Goal: Task Accomplishment & Management: Complete application form

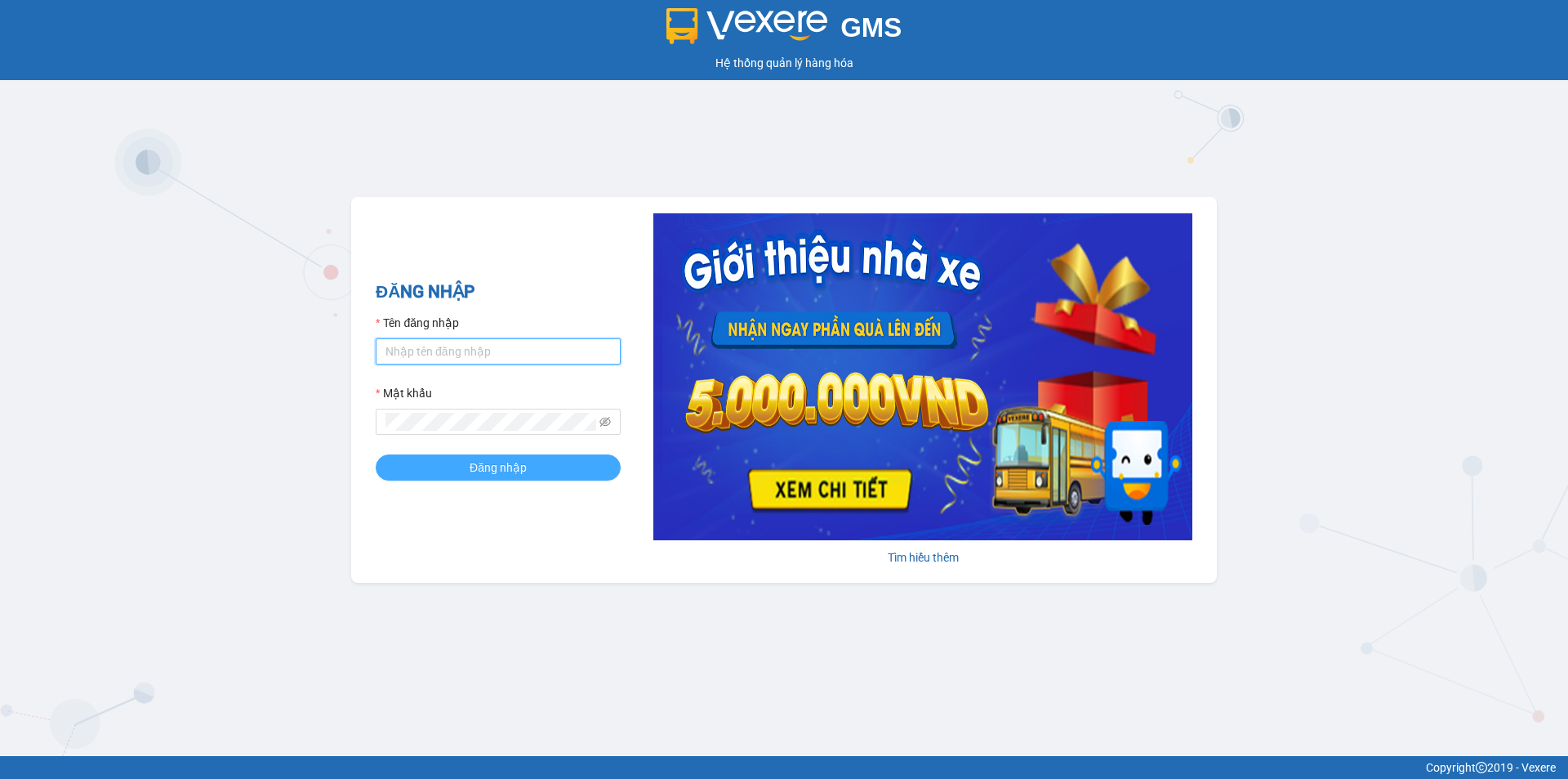
type input "vy.quochoang"
click at [473, 464] on span "Đăng nhập" at bounding box center [499, 467] width 57 height 18
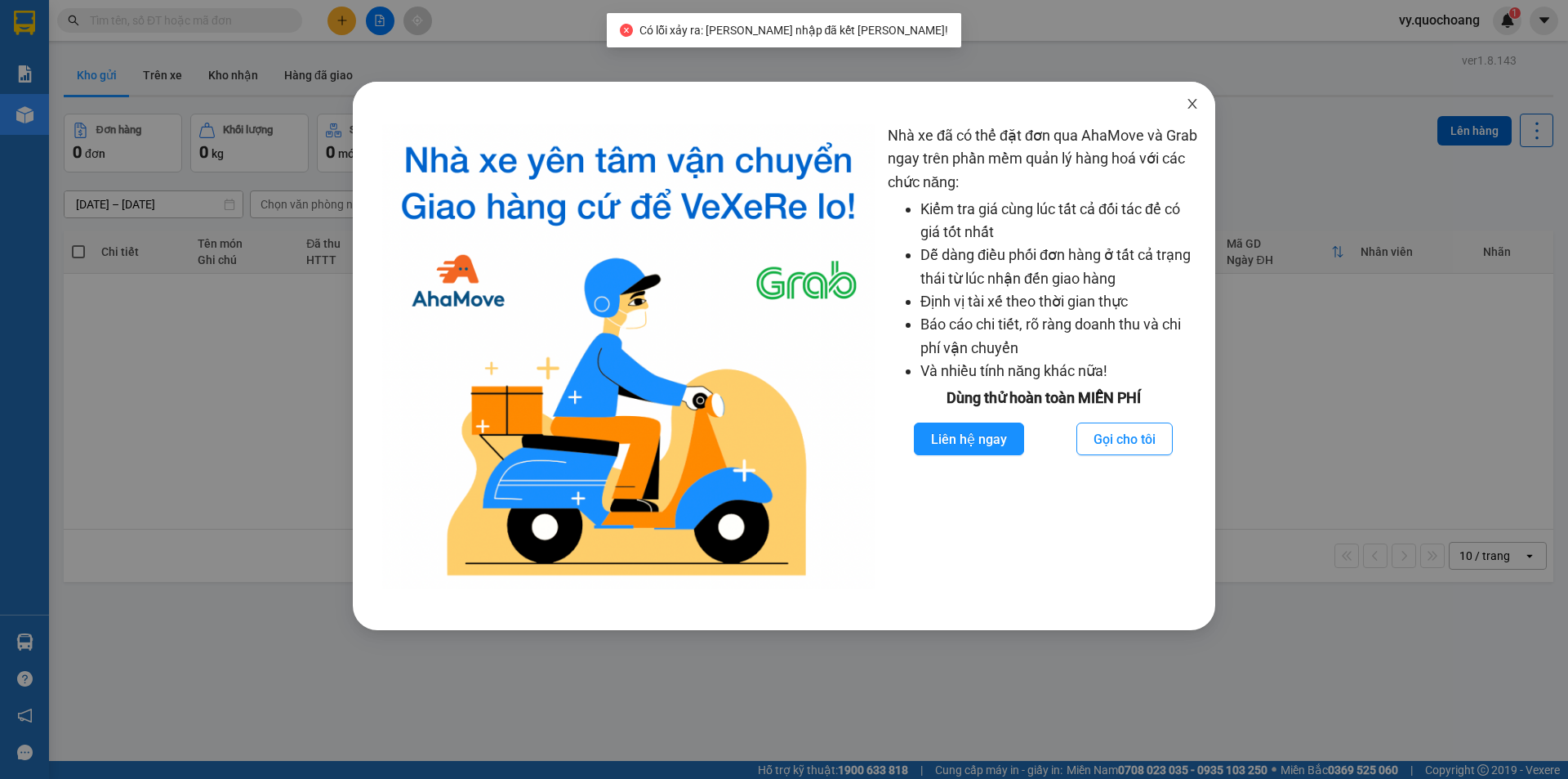
click at [1201, 109] on span "Close" at bounding box center [1192, 104] width 45 height 45
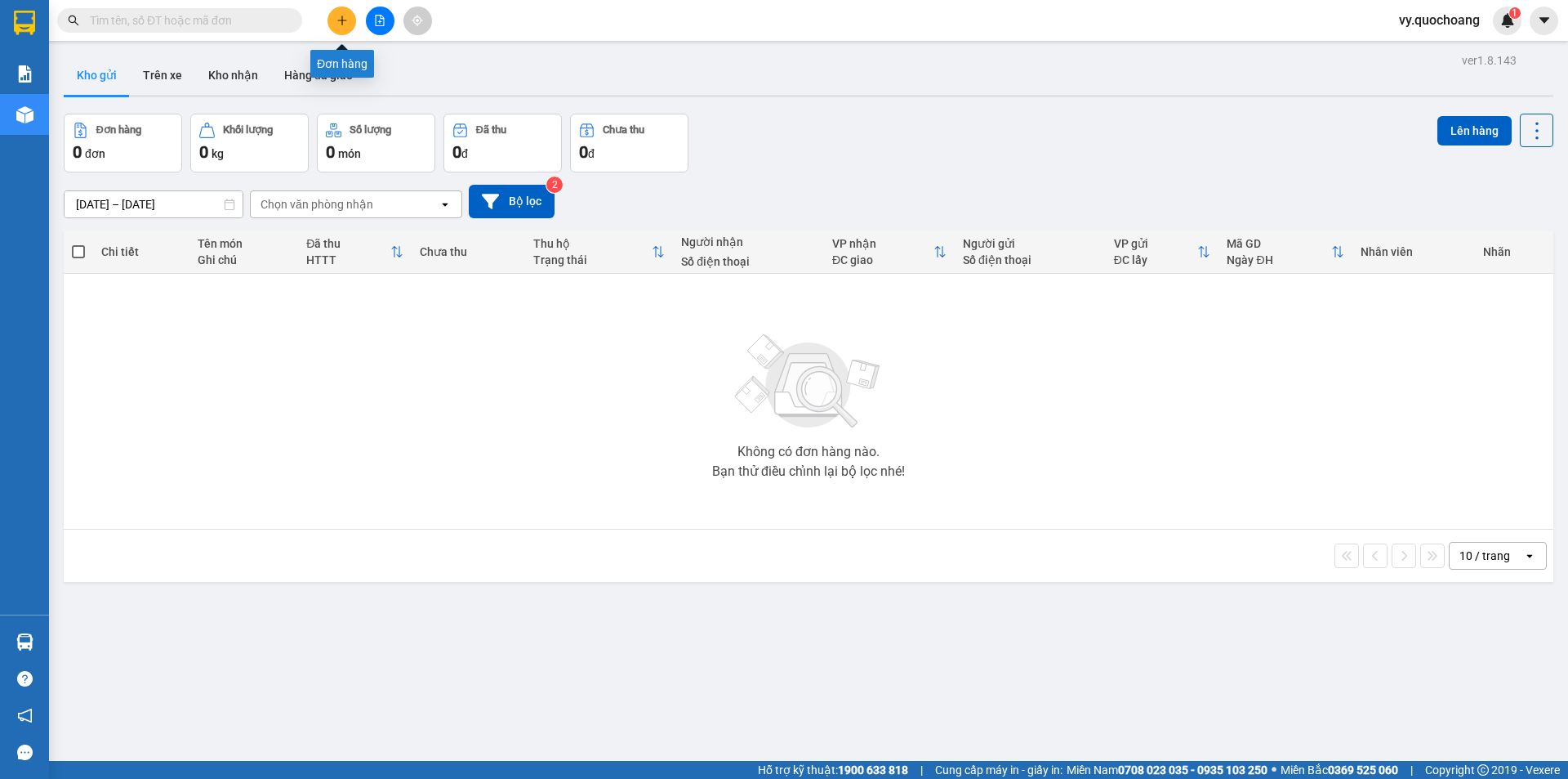
click at [346, 26] on button at bounding box center [342, 21] width 29 height 29
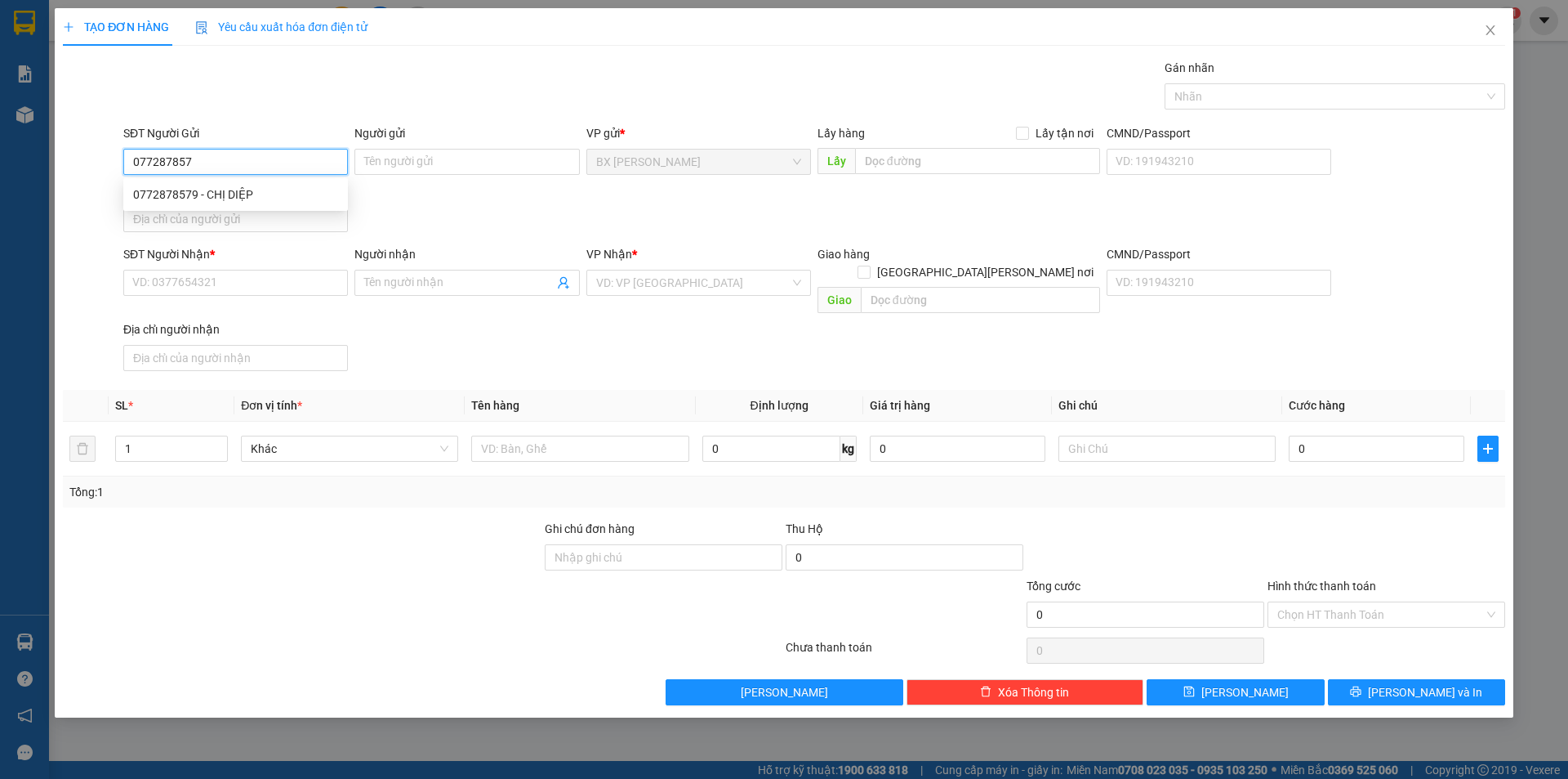
type input "0772878579"
click at [224, 193] on div "0772878579 - CHỊ DIỆP" at bounding box center [235, 194] width 205 height 18
type input "CHỊ DIỆP"
type input "0772878579"
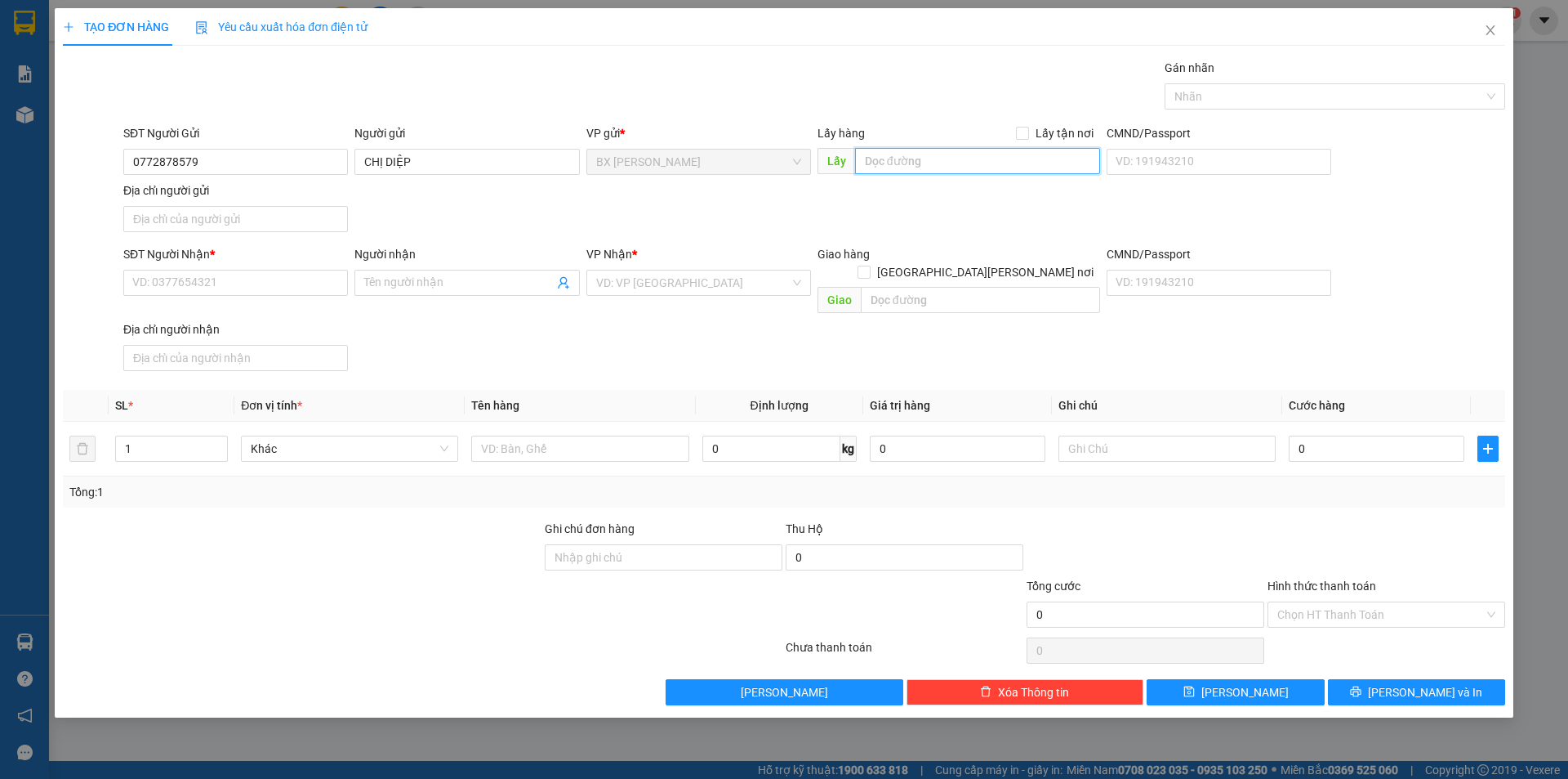
click at [928, 170] on input "text" at bounding box center [977, 161] width 245 height 26
type input "PT ÔNG BẦU"
click at [256, 277] on input "SĐT Người Nhận *" at bounding box center [235, 283] width 224 height 26
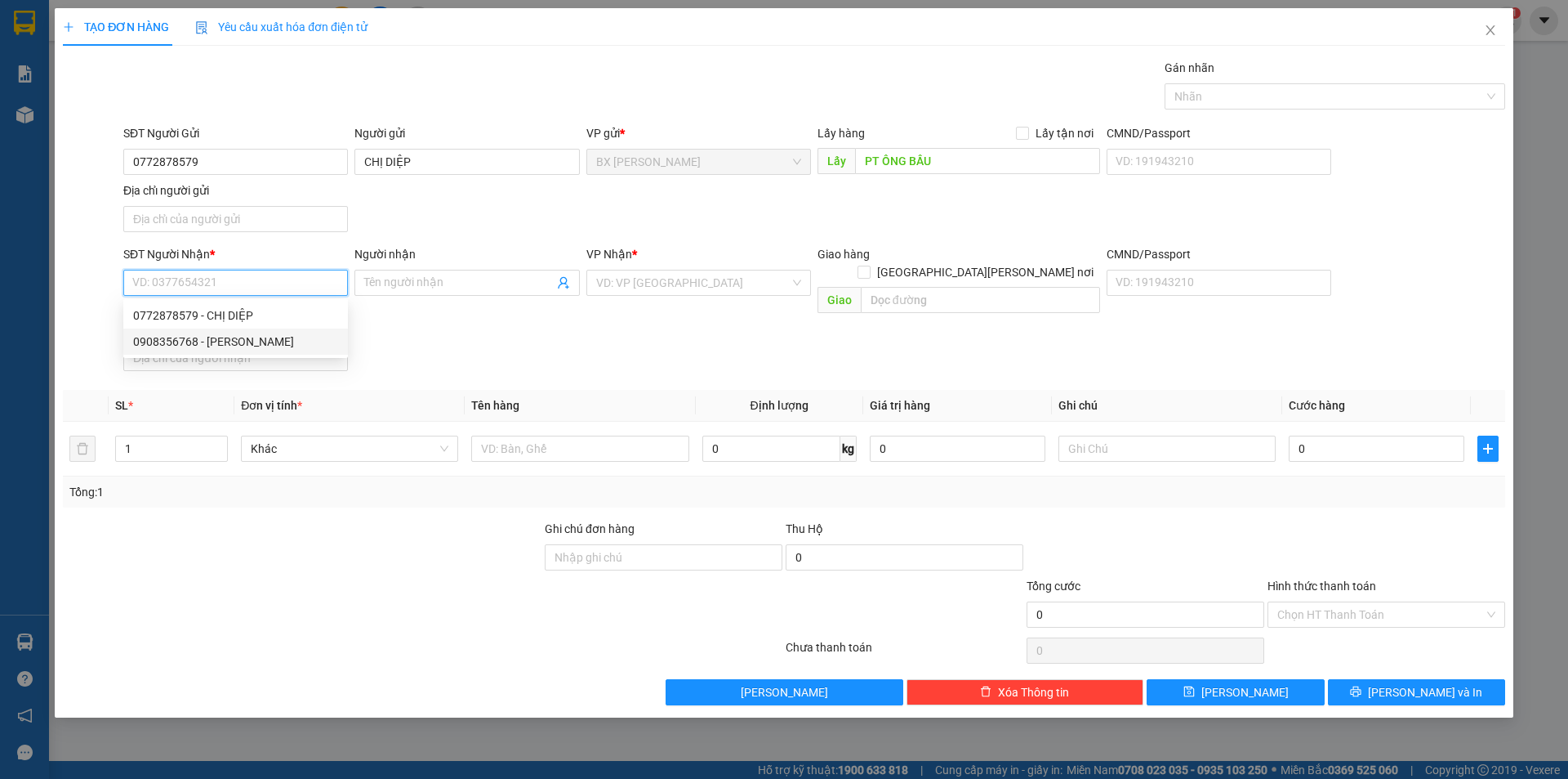
click at [253, 346] on div "0908356768 - [PERSON_NAME]" at bounding box center [235, 341] width 205 height 18
type input "0908356768"
type input "ANH PHONG"
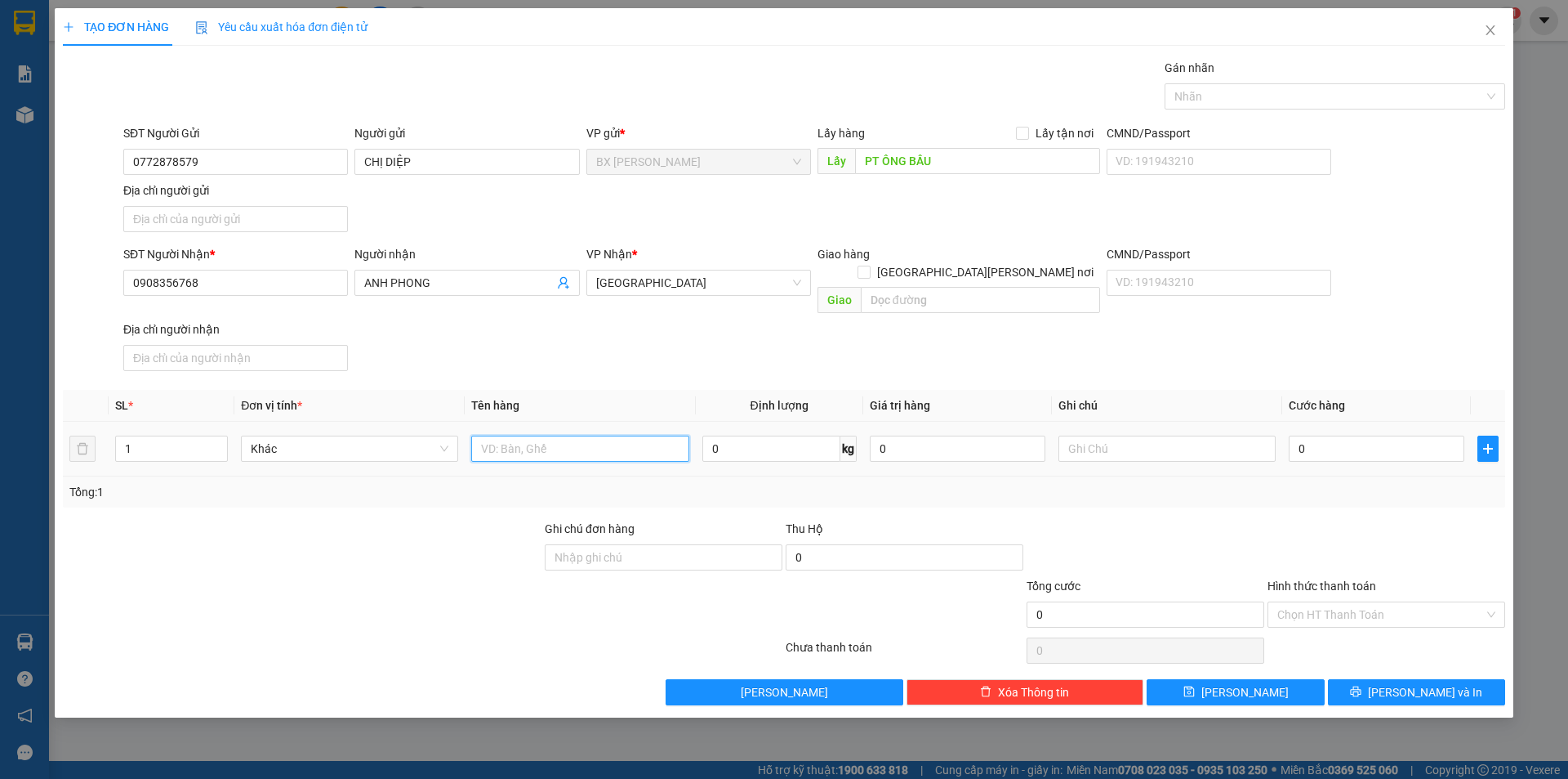
click at [612, 437] on input "text" at bounding box center [580, 448] width 217 height 26
type input "THÙNG"
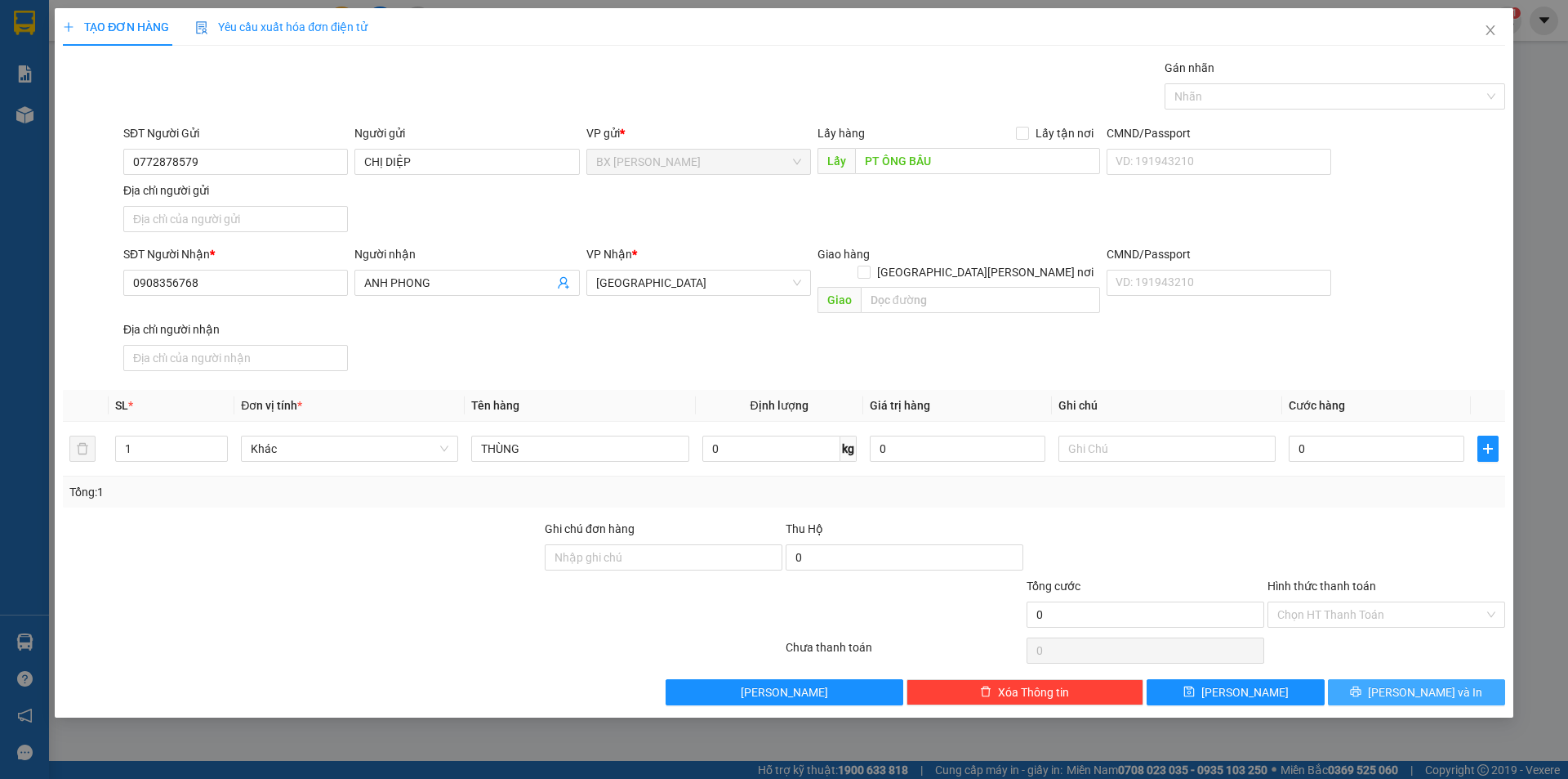
click at [1375, 679] on button "[PERSON_NAME] và In" at bounding box center [1417, 692] width 177 height 26
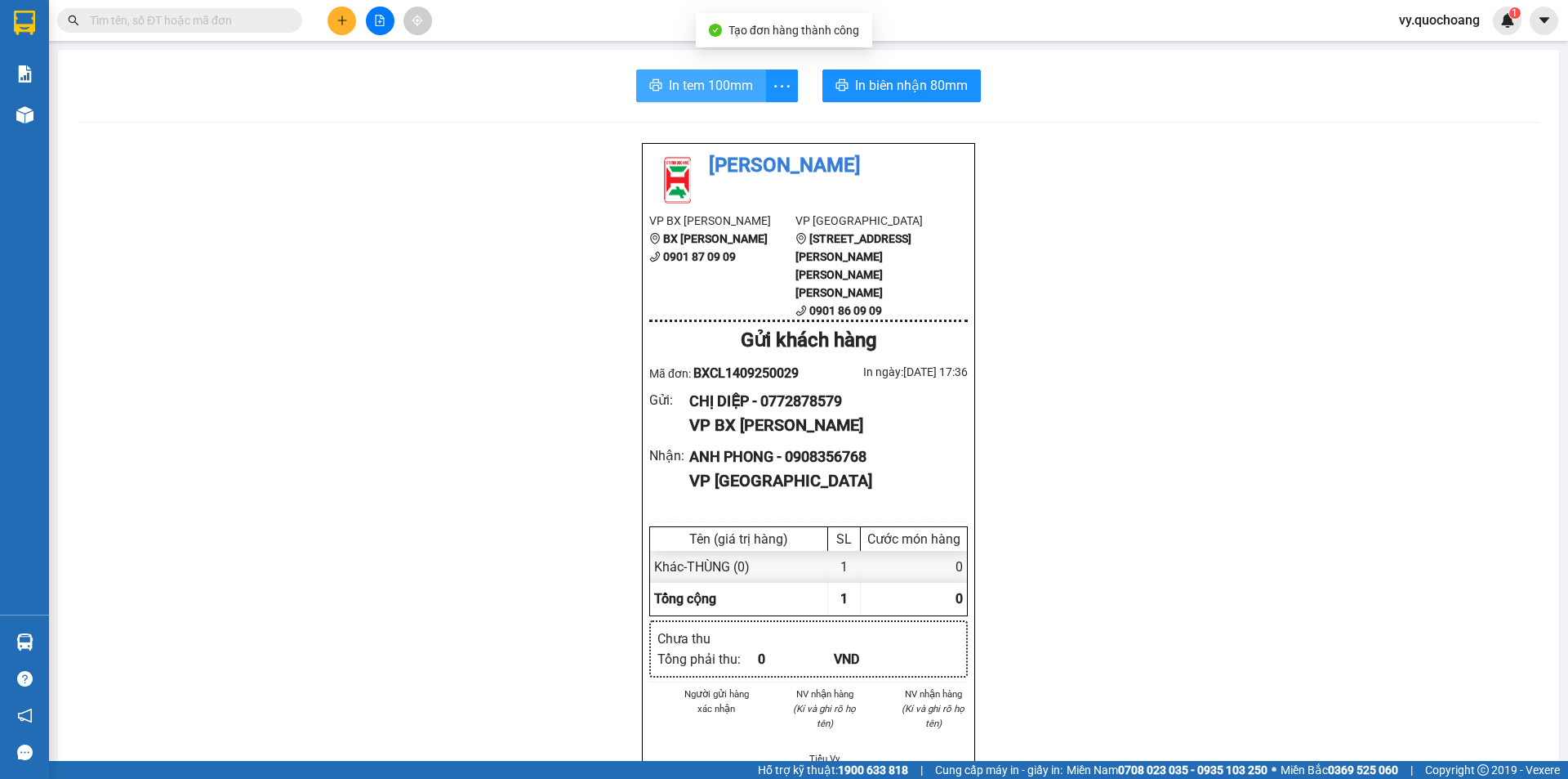
click at [692, 93] on span "In tem 100mm" at bounding box center [711, 85] width 84 height 20
